Goal: Check status

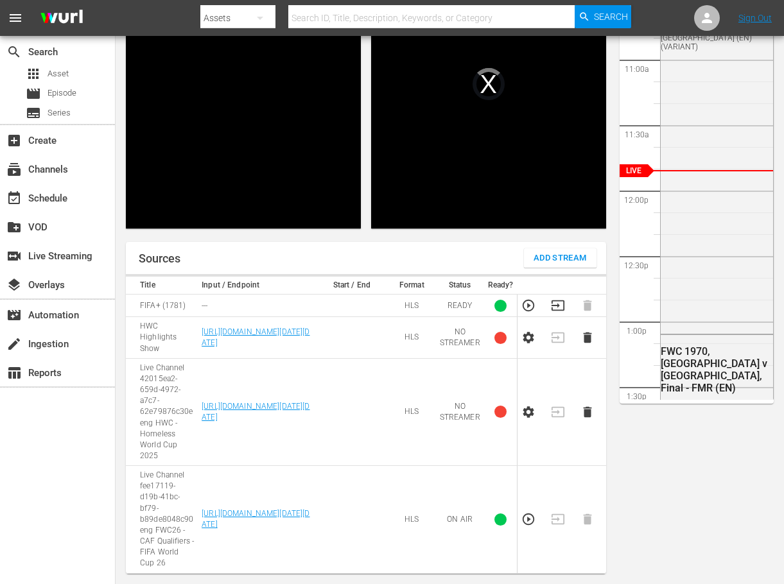
scroll to position [201, 0]
click at [558, 311] on icon "button" at bounding box center [557, 306] width 13 height 10
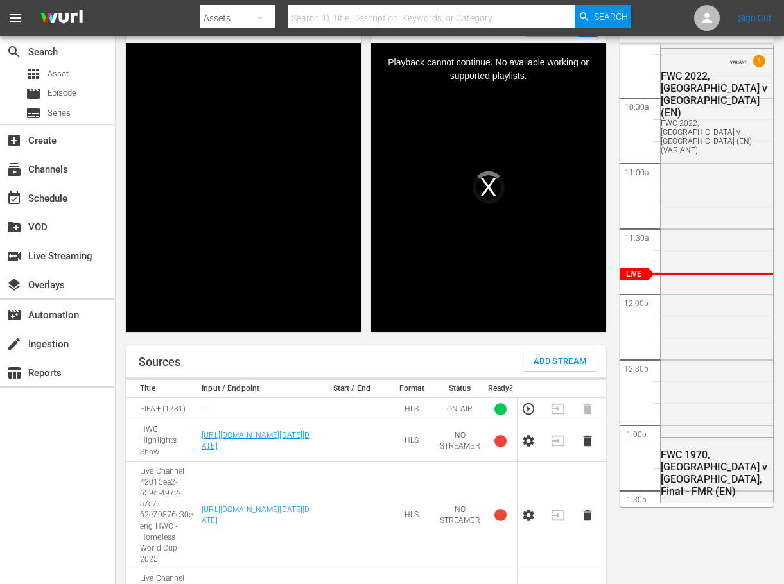
scroll to position [8, 0]
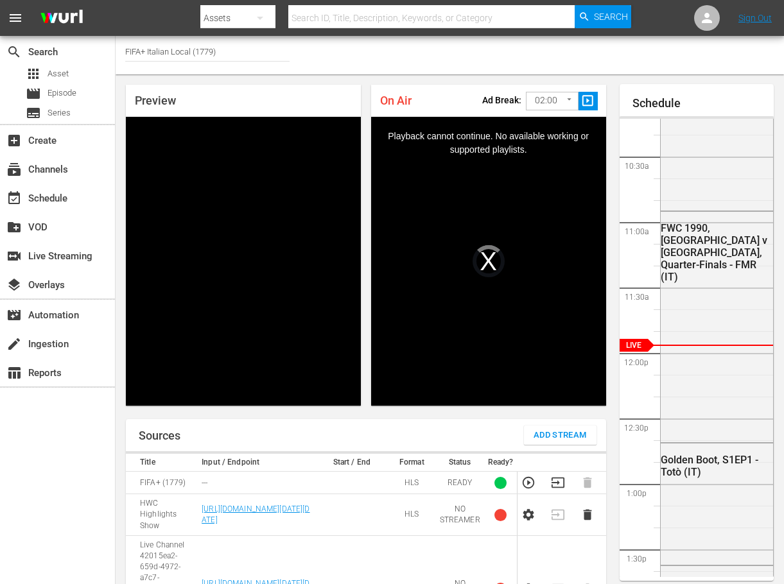
scroll to position [193, 0]
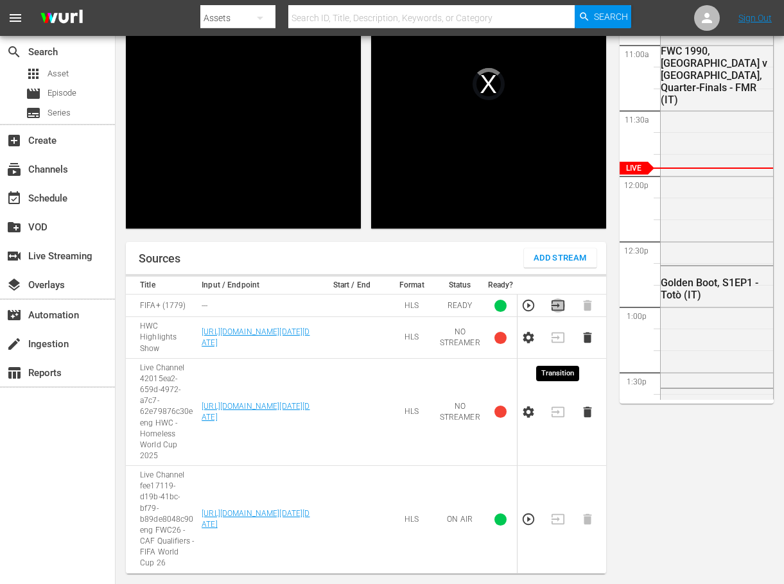
click at [559, 311] on icon "button" at bounding box center [557, 306] width 13 height 10
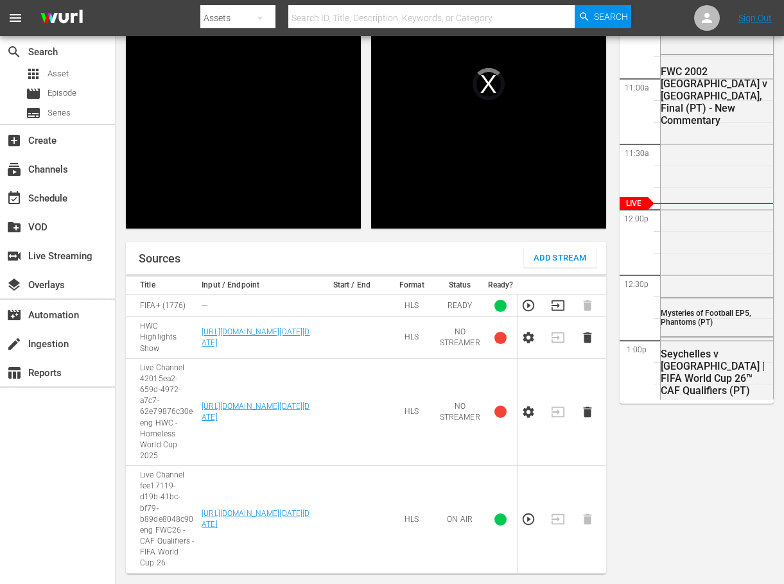
scroll to position [193, 0]
click at [557, 313] on icon "button" at bounding box center [558, 306] width 14 height 14
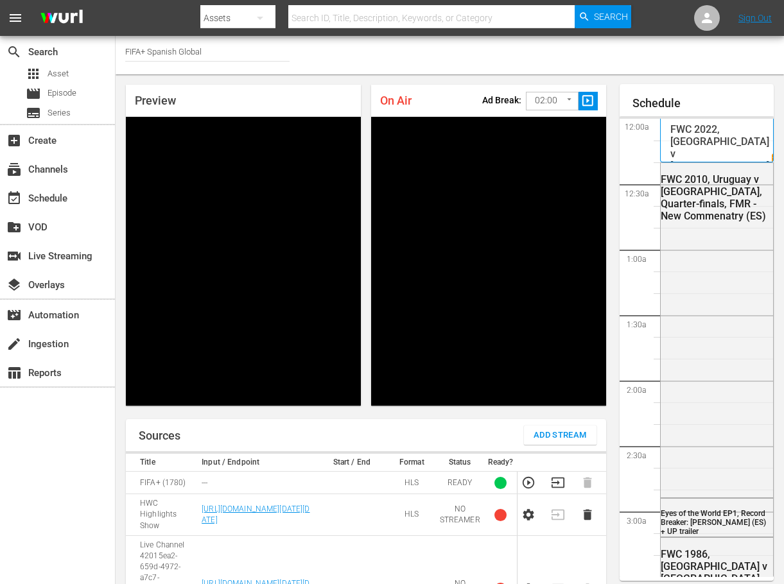
scroll to position [1424, 0]
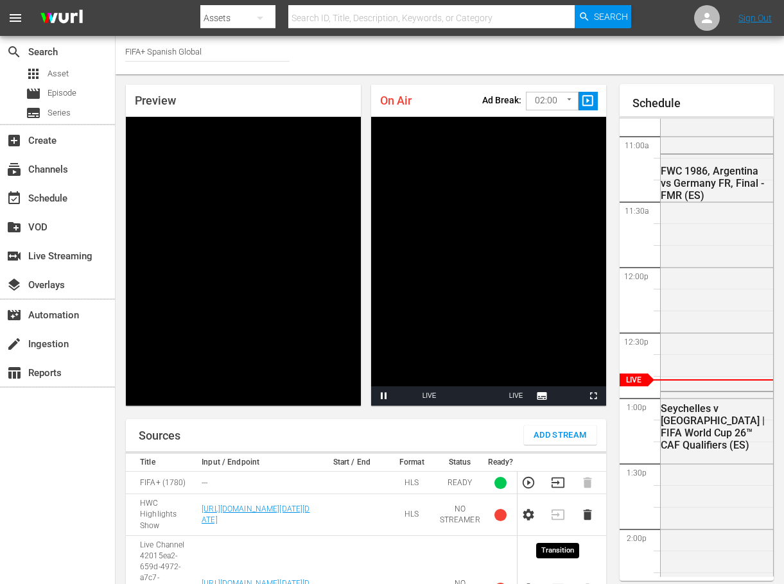
click at [557, 488] on icon "button" at bounding box center [557, 483] width 13 height 10
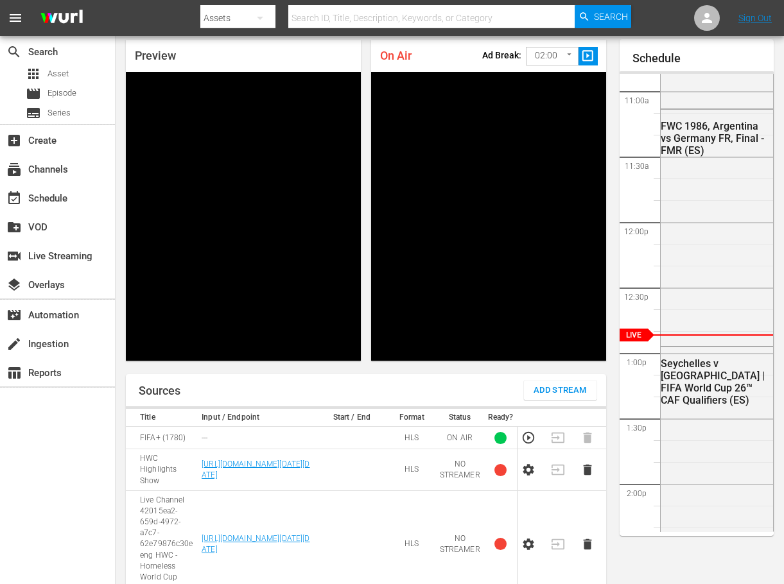
scroll to position [128, 0]
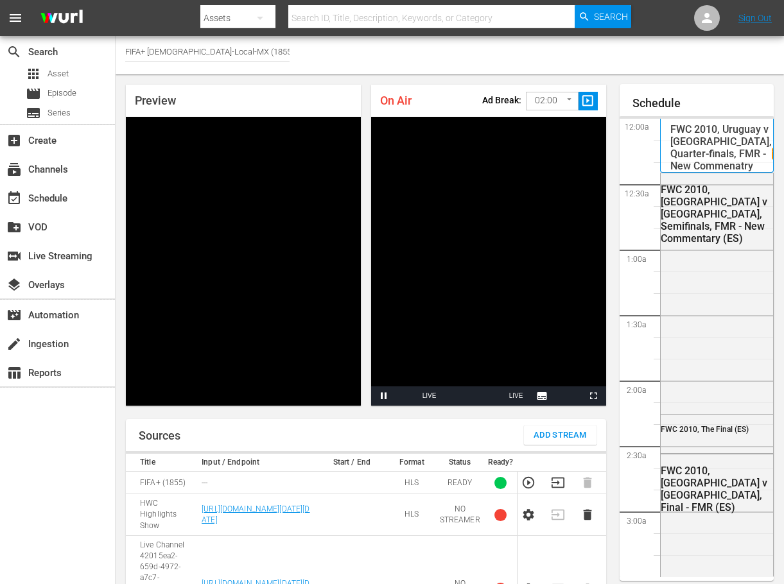
scroll to position [1424, 0]
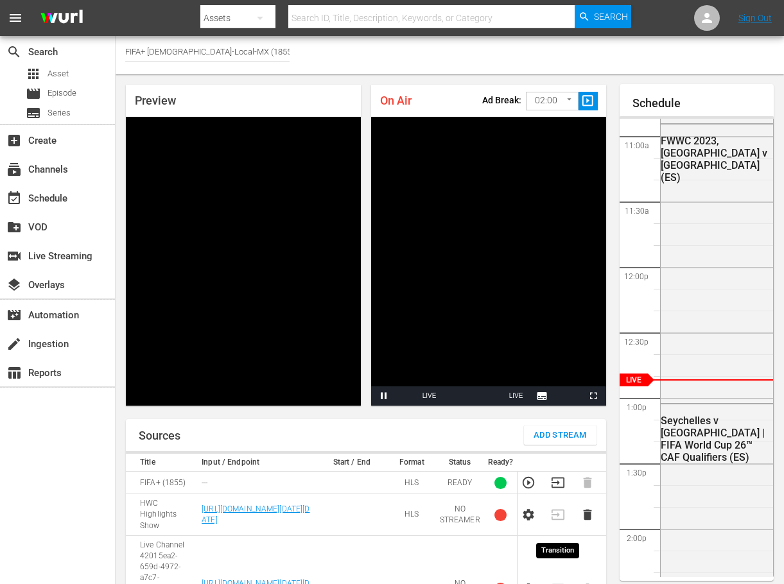
click at [559, 490] on icon "button" at bounding box center [558, 483] width 14 height 14
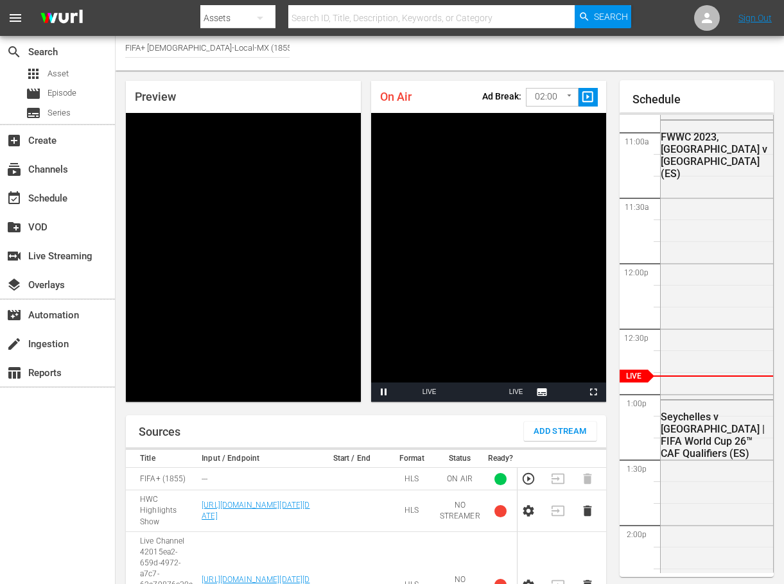
scroll to position [0, 0]
